Goal: Task Accomplishment & Management: Manage account settings

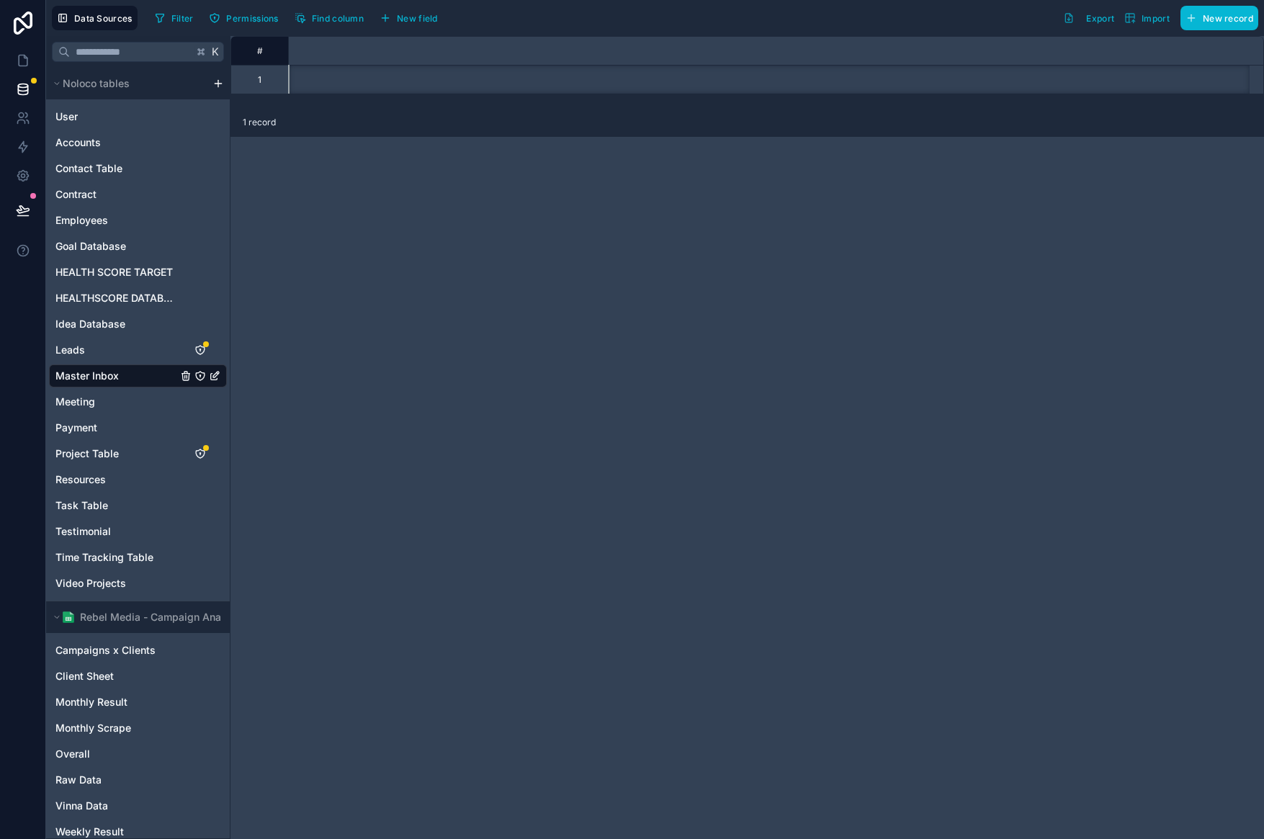
scroll to position [257, 0]
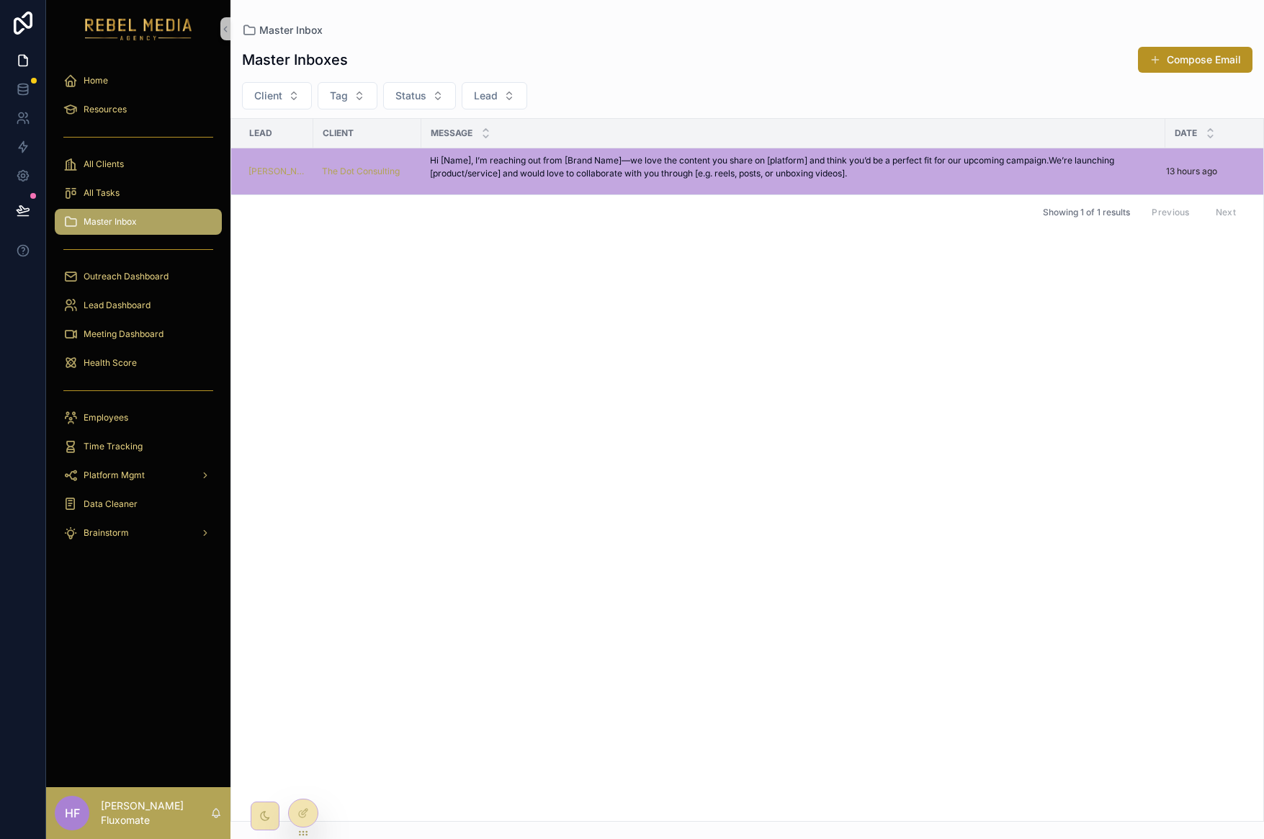
click at [503, 284] on div "Lead Client Message Date Janene Smith The Dot Consulting Hi [Name], I’m reachin…" at bounding box center [747, 470] width 1032 height 702
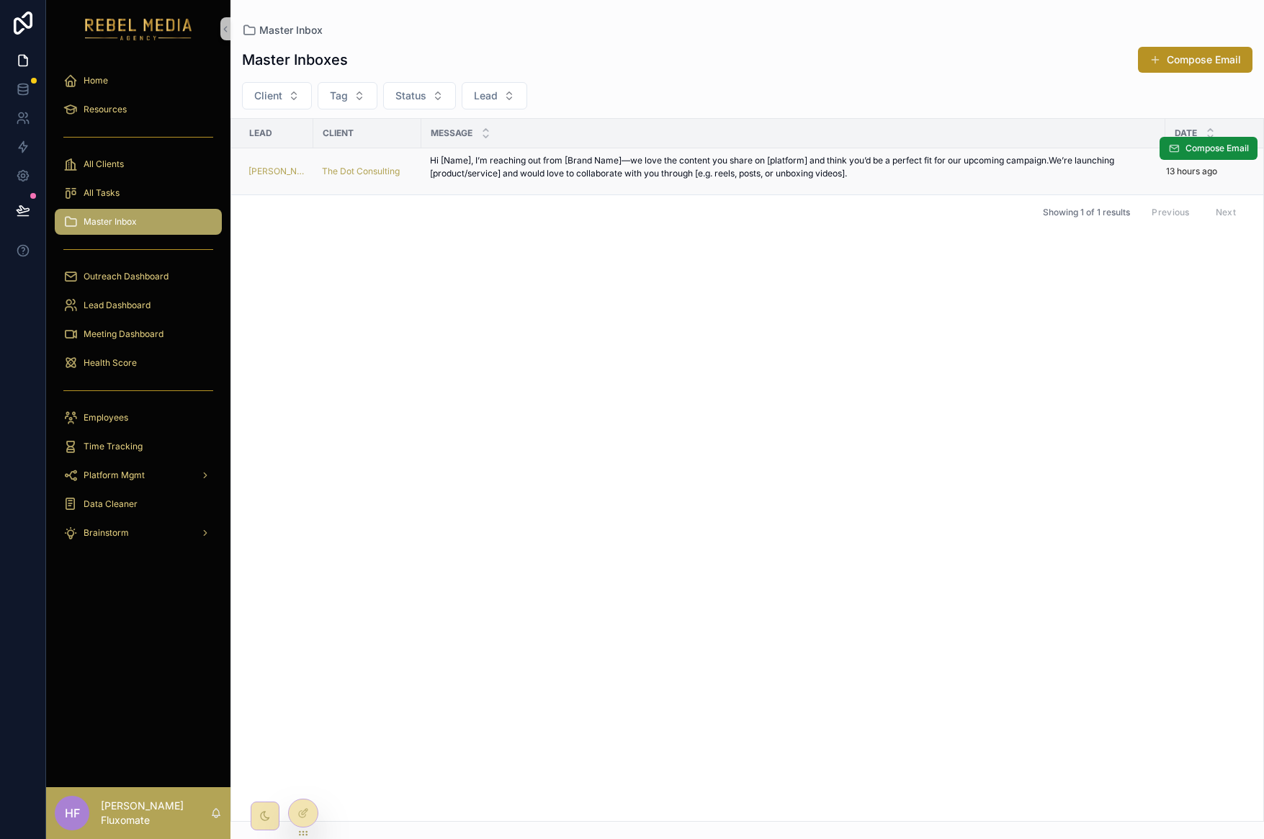
click at [836, 162] on p "Hi [Name], I’m reaching out from [Brand Name]—we love the content you share on …" at bounding box center [793, 167] width 726 height 26
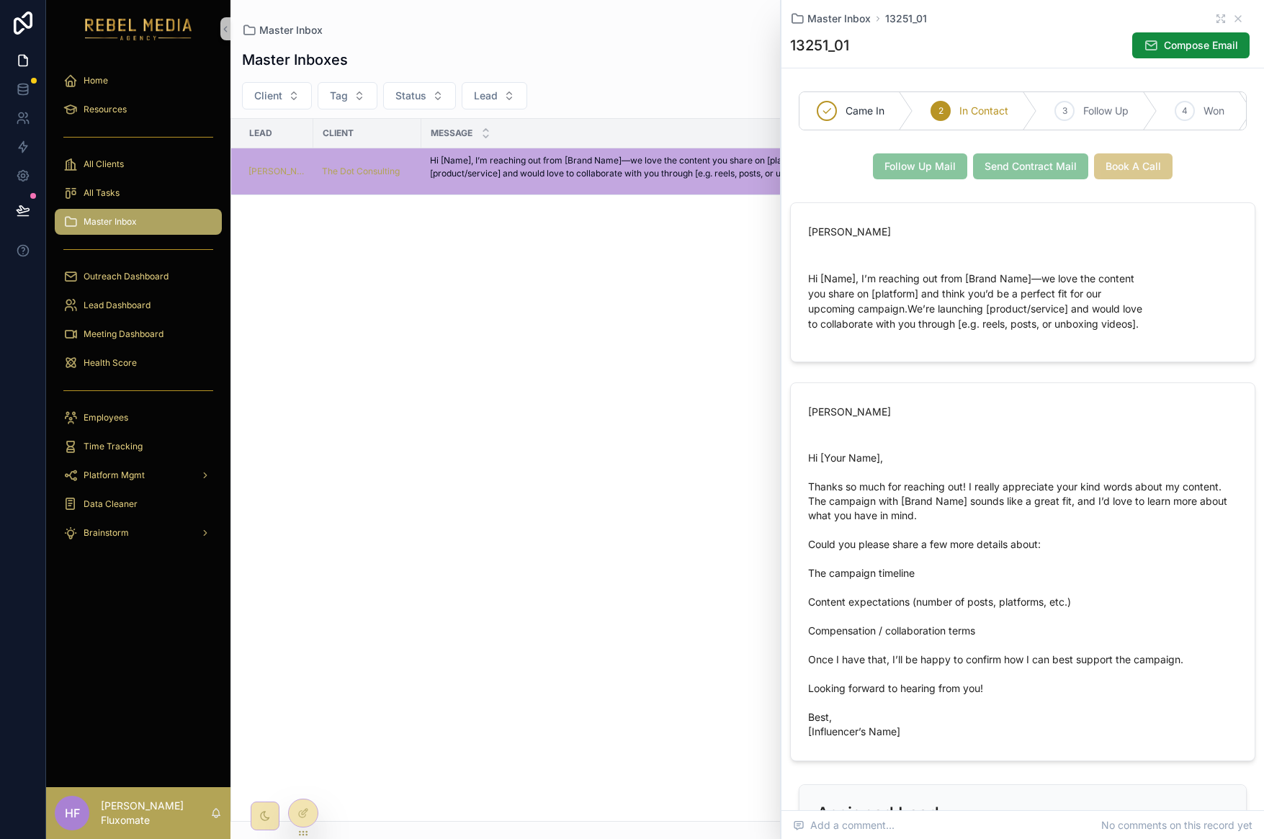
click at [577, 428] on div "Lead Client Message Date Janene Smith The Dot Consulting Hi [Name], I’m reachin…" at bounding box center [747, 470] width 1032 height 702
click at [307, 807] on icon at bounding box center [303, 813] width 12 height 12
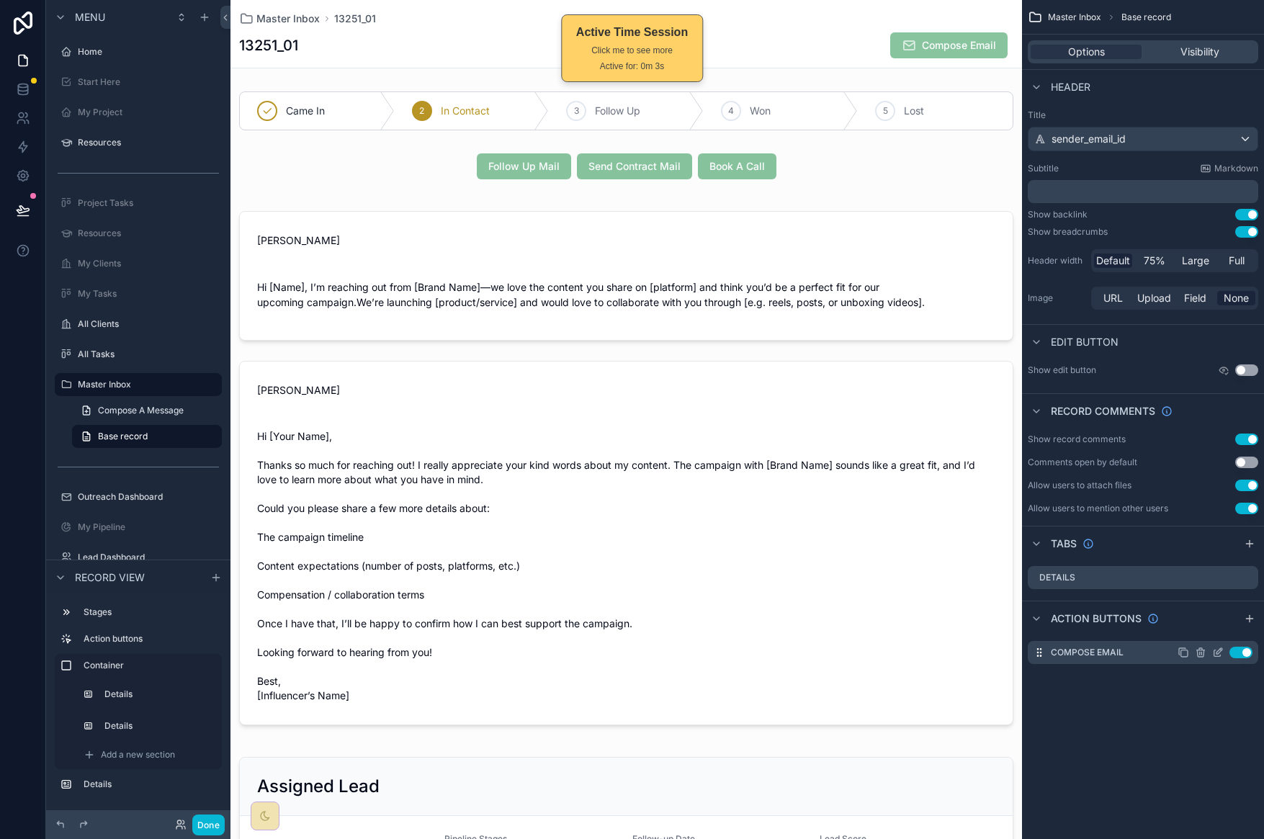
click at [1246, 653] on button "Use setting" at bounding box center [1240, 653] width 23 height 12
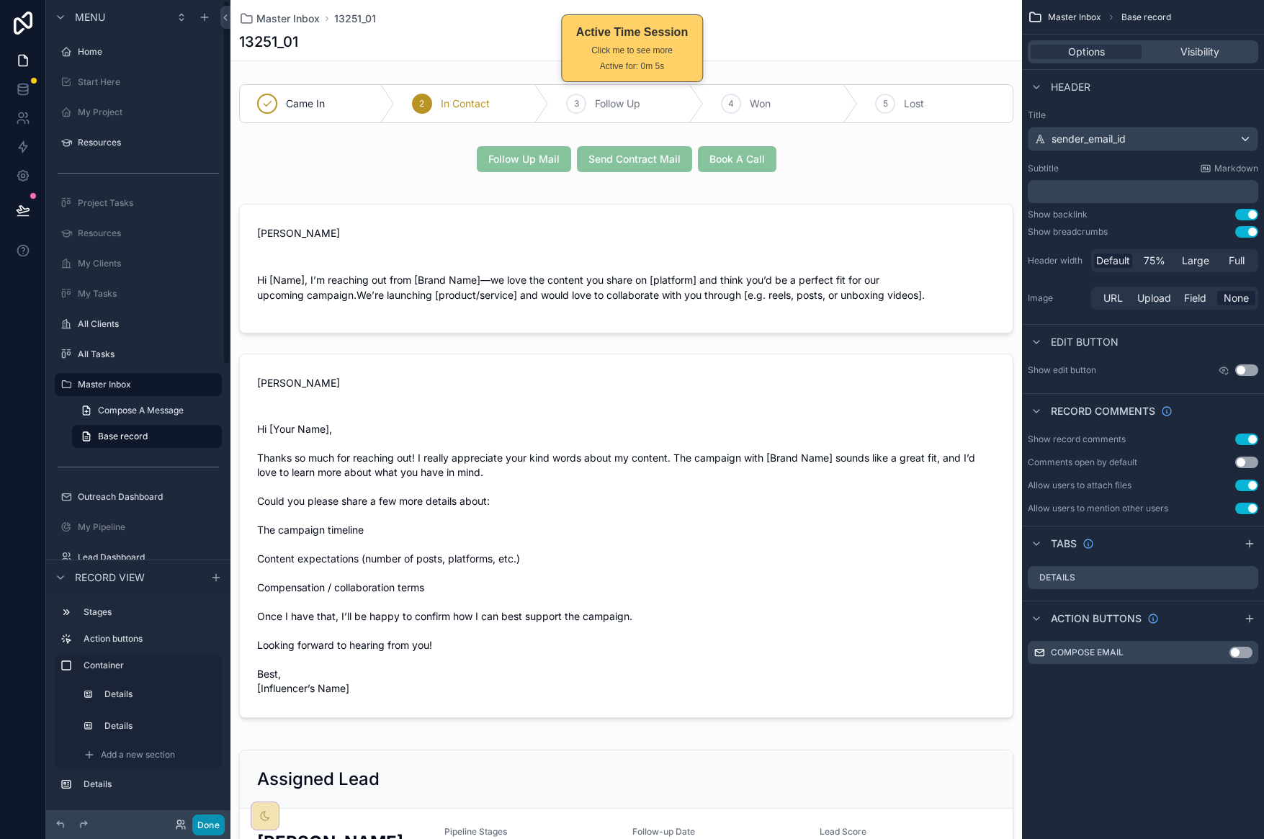
click at [208, 815] on button "Done" at bounding box center [208, 824] width 32 height 21
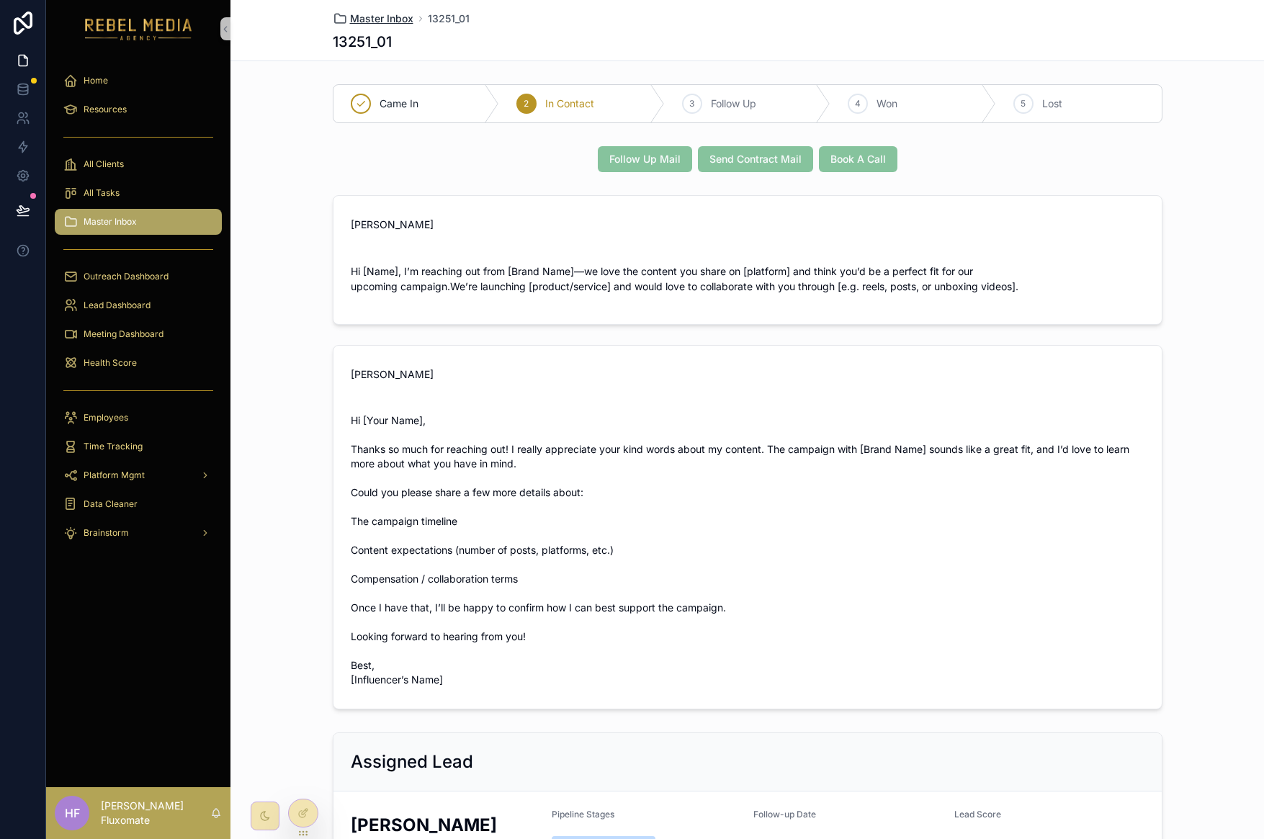
click at [372, 14] on span "Master Inbox" at bounding box center [381, 19] width 63 height 14
